Goal: Information Seeking & Learning: Find specific fact

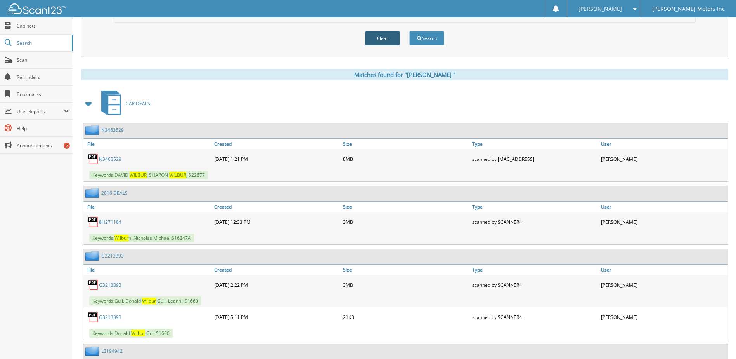
click at [380, 36] on button "Clear" at bounding box center [382, 38] width 35 height 14
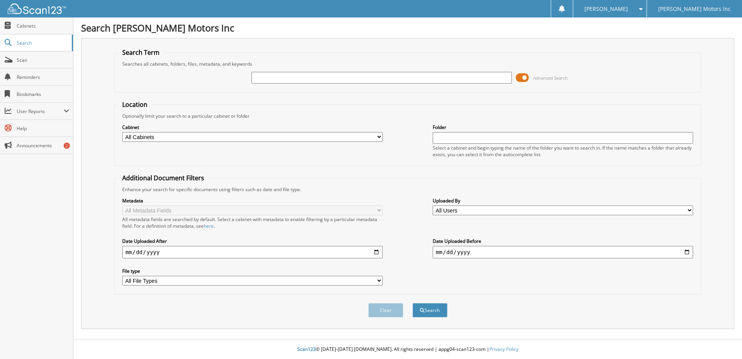
click at [297, 73] on input "text" at bounding box center [381, 78] width 260 height 12
click at [253, 77] on input "SCHREI" at bounding box center [381, 78] width 260 height 12
type input "[PERSON_NAME]"
click at [413, 303] on button "Search" at bounding box center [430, 310] width 35 height 14
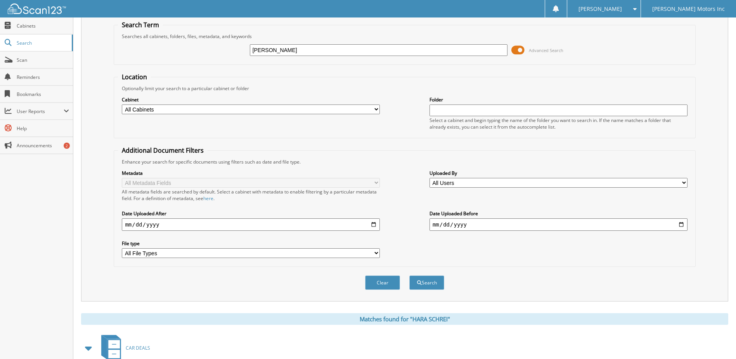
scroll to position [118, 0]
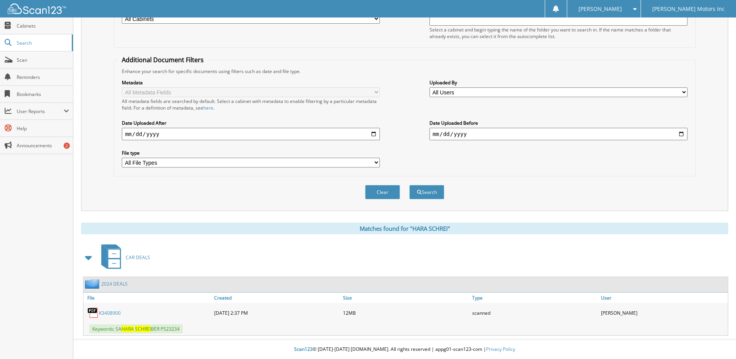
click at [108, 312] on link "K3408900" at bounding box center [110, 312] width 22 height 7
